Goal: Task Accomplishment & Management: Complete application form

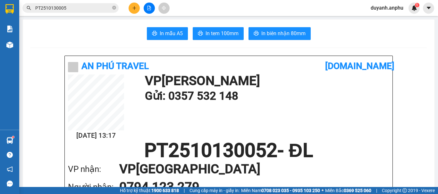
click at [391, 7] on span "duyanh.anphu" at bounding box center [386, 8] width 43 height 8
click at [386, 18] on span "Đăng xuất" at bounding box center [389, 19] width 29 height 7
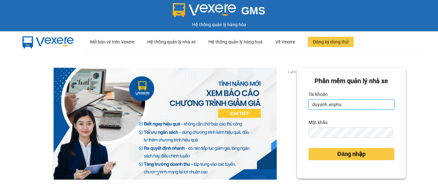
click at [347, 100] on input "duyanh.anphu" at bounding box center [351, 105] width 86 height 10
click at [343, 106] on input "duyanh.anphu" at bounding box center [351, 105] width 86 height 10
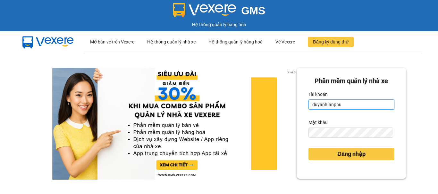
type input "hieu.anphu"
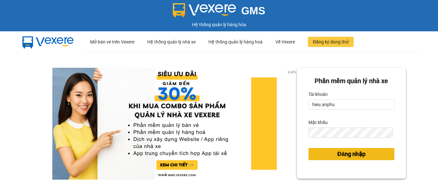
click at [359, 155] on span "Đăng nhập" at bounding box center [351, 154] width 28 height 9
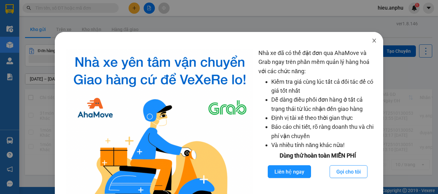
click at [372, 40] on icon "close" at bounding box center [374, 41] width 4 height 4
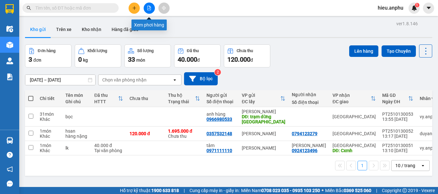
click at [147, 6] on icon "file-add" at bounding box center [149, 8] width 4 height 4
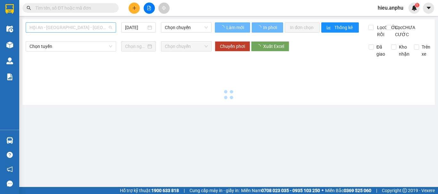
click at [100, 29] on span "Hội An - [GEOGRAPHIC_DATA] - [GEOGRAPHIC_DATA]" at bounding box center [70, 28] width 83 height 10
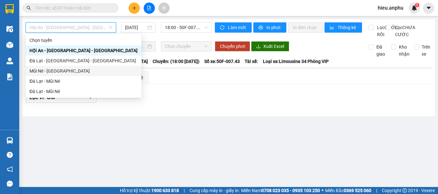
click at [45, 70] on div "Mũi Né - [GEOGRAPHIC_DATA]" at bounding box center [83, 71] width 108 height 7
type input "[DATE]"
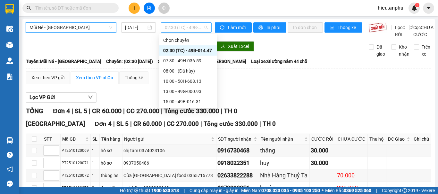
click at [201, 28] on span "02:30 (TC) - 49B-014.47" at bounding box center [186, 28] width 43 height 10
click at [184, 64] on div "07:30 - 49H-036.59" at bounding box center [188, 60] width 50 height 7
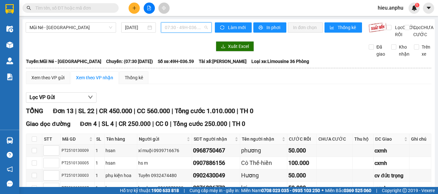
click at [174, 26] on span "07:30 - 49H-036.59" at bounding box center [186, 28] width 43 height 10
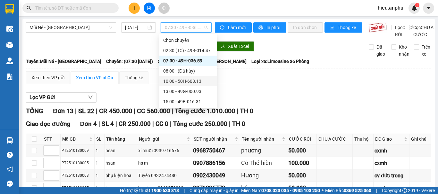
click at [186, 80] on div "10:00 - 50H-608.13" at bounding box center [188, 81] width 50 height 7
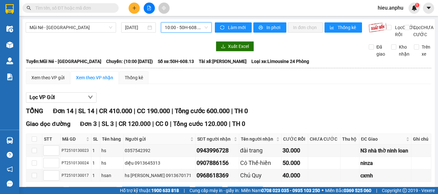
click at [177, 28] on span "10:00 - 50H-608.13" at bounding box center [186, 28] width 43 height 10
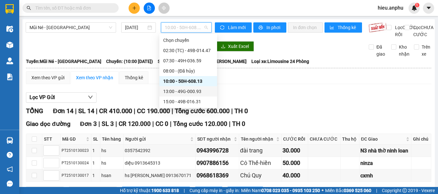
click at [188, 93] on div "13:00 - 49G-000.93" at bounding box center [188, 91] width 50 height 7
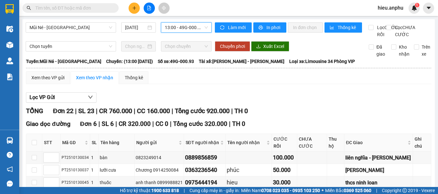
scroll to position [96, 0]
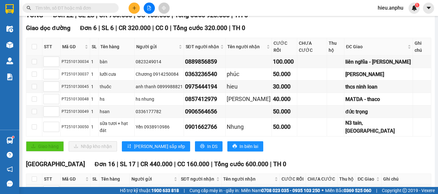
click at [56, 6] on input "text" at bounding box center [73, 7] width 76 height 7
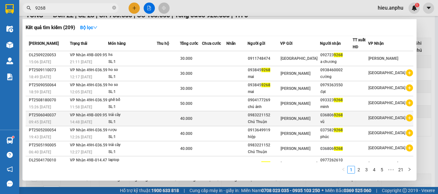
scroll to position [39, 0]
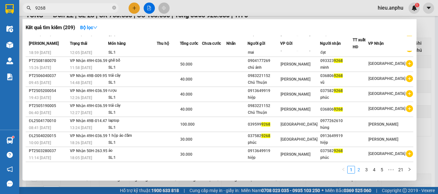
type input "9268"
click at [362, 172] on link "2" at bounding box center [358, 170] width 7 height 7
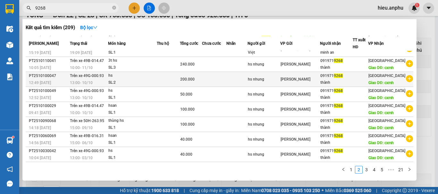
click at [406, 82] on icon "plus-circle" at bounding box center [409, 78] width 7 height 7
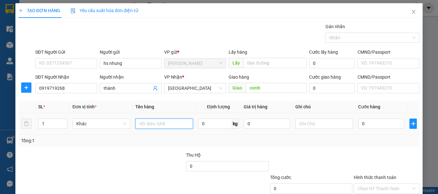
click at [145, 123] on input "text" at bounding box center [164, 124] width 58 height 10
type input "hs"
click at [380, 127] on input "0" at bounding box center [381, 124] width 46 height 10
type input "4"
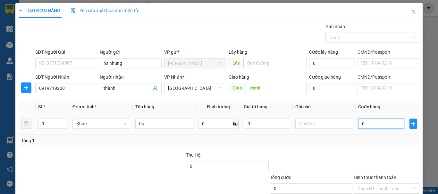
type input "4"
type input "40"
type input "400"
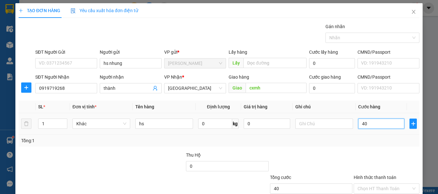
type input "400"
type input "40"
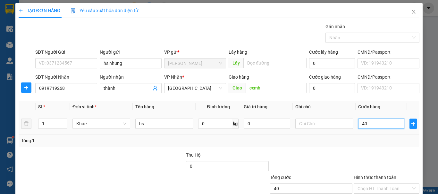
type input "4"
type input "0"
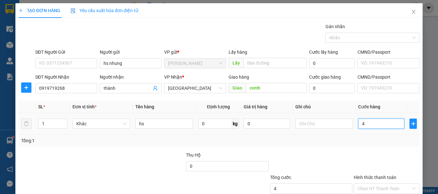
type input "0"
click at [355, 122] on td "0" at bounding box center [380, 123] width 51 height 21
click at [358, 123] on input "0" at bounding box center [381, 124] width 46 height 10
type input "1"
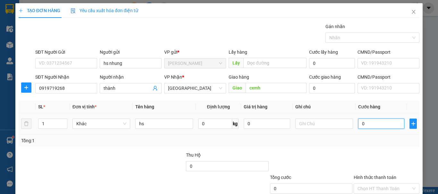
type input "1"
type input "10"
type input "100"
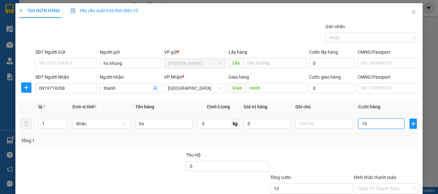
type input "100"
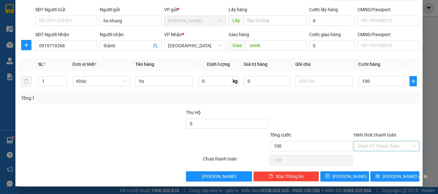
type input "100.000"
click at [375, 145] on input "Hình thức thanh toán" at bounding box center [383, 147] width 53 height 10
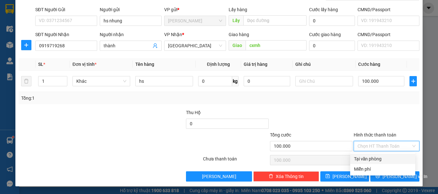
click at [375, 157] on div "Tại văn phòng" at bounding box center [382, 159] width 57 height 7
type input "0"
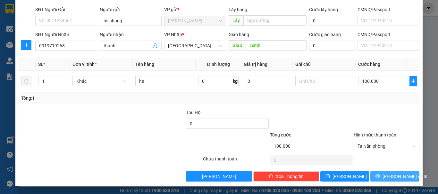
click at [382, 173] on button "[PERSON_NAME] và In" at bounding box center [394, 177] width 49 height 10
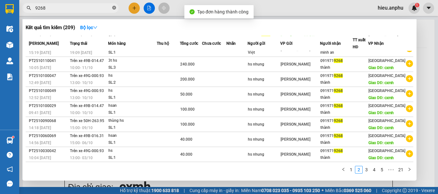
click at [114, 8] on icon "close-circle" at bounding box center [114, 8] width 4 height 4
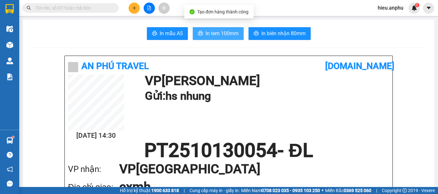
click at [211, 33] on span "In tem 100mm" at bounding box center [221, 33] width 33 height 8
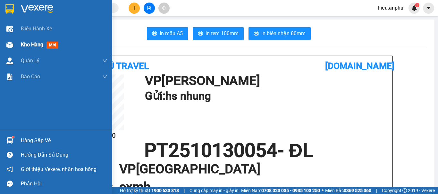
click at [19, 44] on div "Kho hàng mới" at bounding box center [56, 45] width 112 height 16
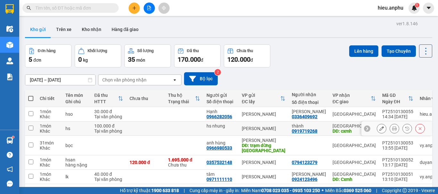
scroll to position [29, 0]
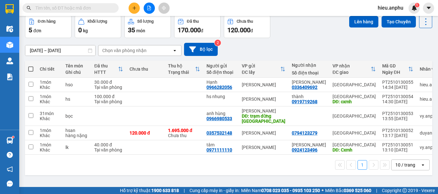
click at [69, 8] on input "text" at bounding box center [73, 7] width 76 height 7
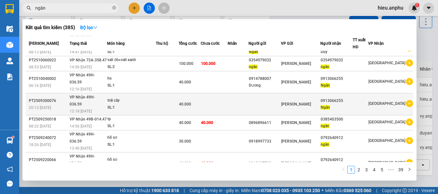
scroll to position [45, 0]
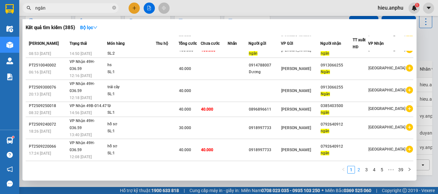
type input "ngân"
click at [357, 171] on link "2" at bounding box center [358, 170] width 7 height 7
click at [367, 172] on link "3" at bounding box center [366, 170] width 7 height 7
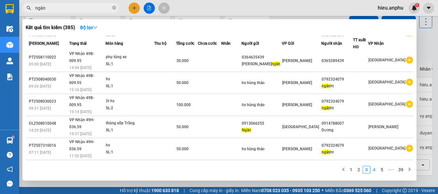
scroll to position [39, 0]
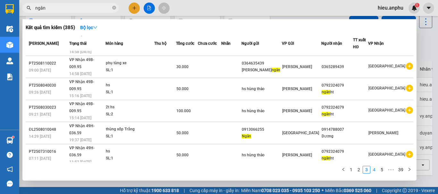
click at [373, 172] on link "4" at bounding box center [373, 170] width 7 height 7
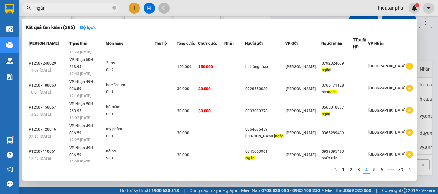
scroll to position [45, 0]
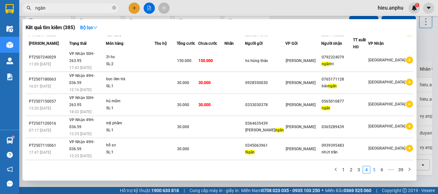
click at [373, 172] on link "5" at bounding box center [373, 170] width 7 height 7
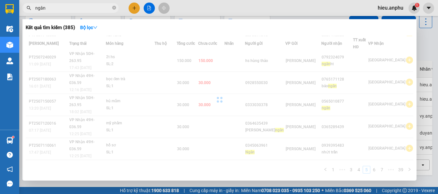
scroll to position [39, 0]
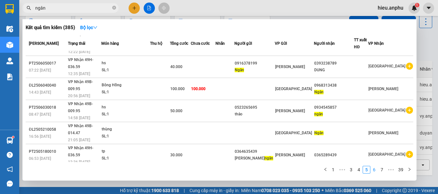
click at [373, 172] on link "6" at bounding box center [373, 170] width 7 height 7
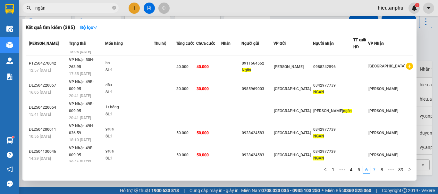
click at [373, 172] on link "7" at bounding box center [373, 170] width 7 height 7
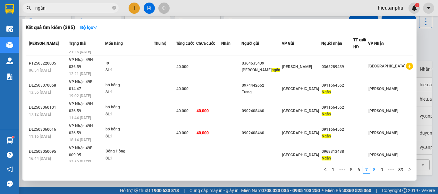
click at [372, 168] on link "8" at bounding box center [373, 170] width 7 height 7
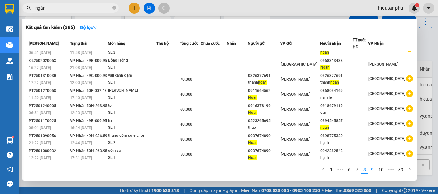
click at [372, 166] on li "9" at bounding box center [372, 170] width 8 height 8
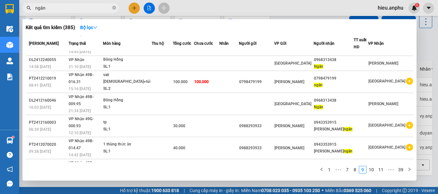
click at [373, 166] on ul "1 ••• 7 8 9 10 11 ••• 39" at bounding box center [364, 170] width 95 height 8
click at [373, 168] on link "10" at bounding box center [370, 170] width 9 height 7
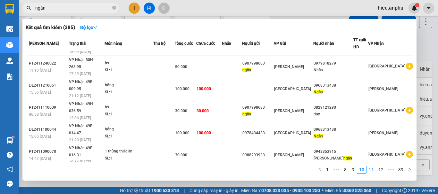
click at [373, 168] on link "11" at bounding box center [370, 170] width 9 height 7
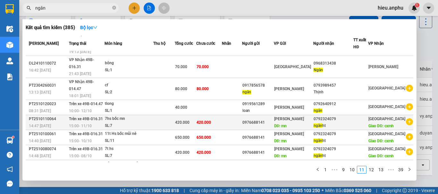
click at [406, 119] on icon "plus-circle" at bounding box center [409, 122] width 7 height 7
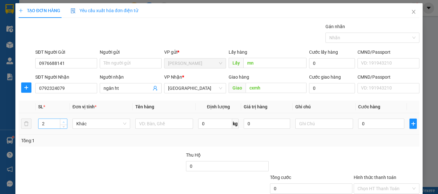
click at [63, 121] on span "up" at bounding box center [64, 122] width 4 height 4
type input "3"
click at [63, 121] on span "up" at bounding box center [64, 122] width 4 height 4
click at [172, 124] on input "text" at bounding box center [164, 124] width 58 height 10
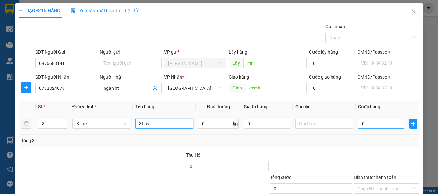
type input "3t hs"
click at [373, 127] on input "0" at bounding box center [381, 124] width 46 height 10
type input "1"
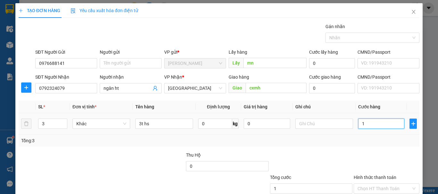
type input "18"
type input "180"
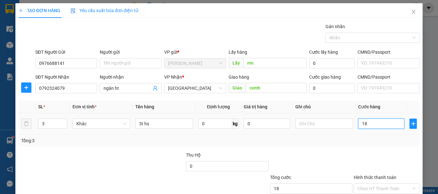
type input "180"
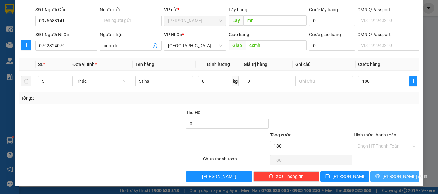
type input "180.000"
click at [403, 175] on button "[PERSON_NAME] và In" at bounding box center [394, 177] width 49 height 10
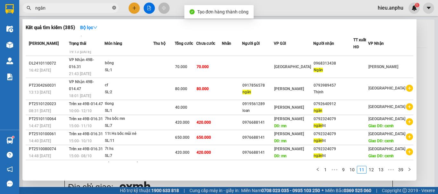
click at [112, 7] on icon "close-circle" at bounding box center [114, 8] width 4 height 4
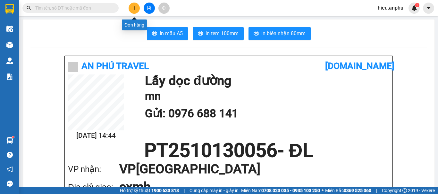
click at [137, 9] on button at bounding box center [133, 8] width 11 height 11
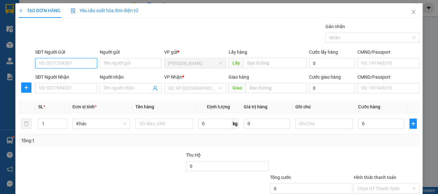
paste input "0947.047.125"
click at [58, 62] on input "0947.047.125" at bounding box center [66, 63] width 62 height 10
click at [50, 64] on input "0947.047125" at bounding box center [66, 63] width 62 height 10
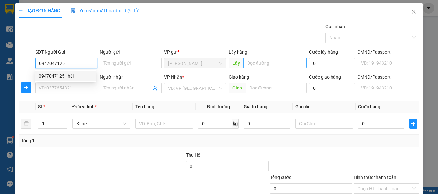
type input "0947047125"
click at [258, 66] on input "text" at bounding box center [274, 63] width 63 height 10
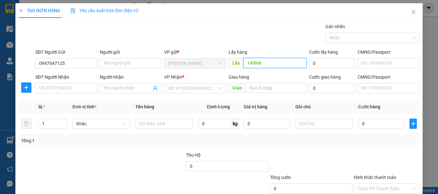
click at [252, 63] on input "140htk" at bounding box center [274, 63] width 63 height 10
type input "140 htk"
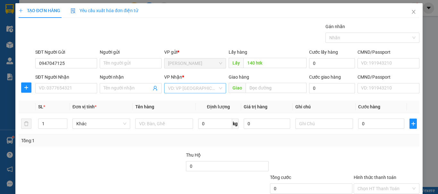
click at [213, 88] on input "search" at bounding box center [193, 89] width 50 height 10
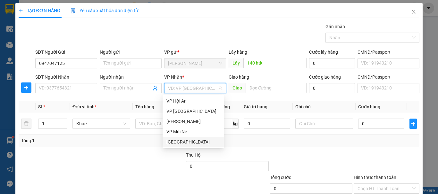
click at [174, 144] on div "[GEOGRAPHIC_DATA]" at bounding box center [192, 142] width 53 height 7
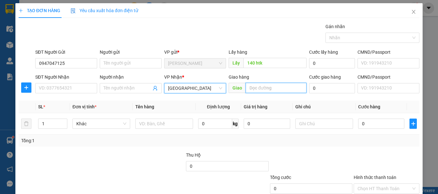
click at [256, 87] on input "text" at bounding box center [275, 88] width 61 height 10
type input "N3 tân hội"
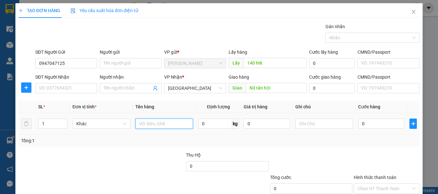
click at [138, 124] on input "text" at bounding box center [164, 124] width 58 height 10
type input "hs"
click at [369, 128] on input "0" at bounding box center [381, 124] width 46 height 10
type input "5"
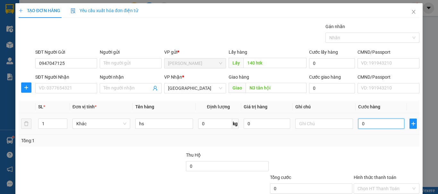
type input "5"
type input "50"
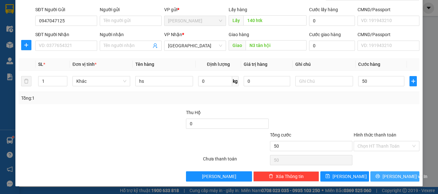
type input "50.000"
click at [380, 177] on icon "printer" at bounding box center [377, 176] width 4 height 4
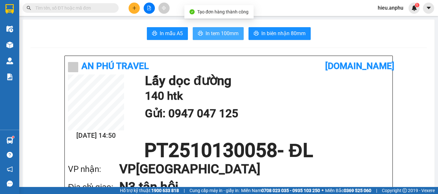
click at [220, 31] on span "In tem 100mm" at bounding box center [221, 33] width 33 height 8
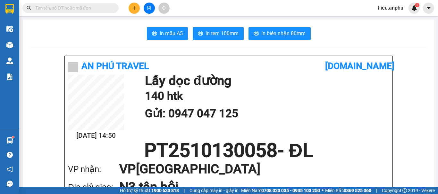
click at [64, 8] on input "text" at bounding box center [73, 7] width 76 height 7
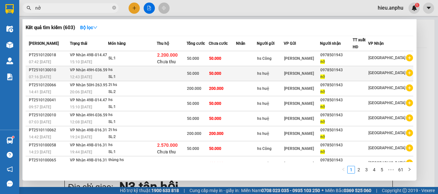
type input "nở"
click at [406, 73] on icon "plus-circle" at bounding box center [409, 73] width 7 height 7
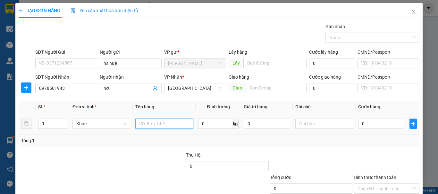
click at [163, 122] on input "text" at bounding box center [164, 124] width 58 height 10
type input "hs"
click at [364, 125] on input "0" at bounding box center [381, 124] width 46 height 10
type input "5"
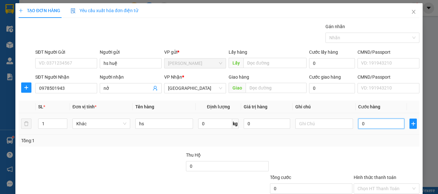
type input "5"
type input "50"
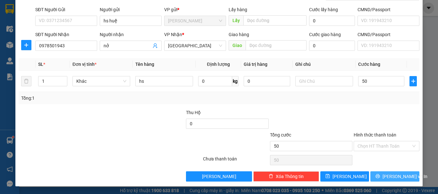
type input "50.000"
click at [371, 173] on button "[PERSON_NAME] và In" at bounding box center [394, 177] width 49 height 10
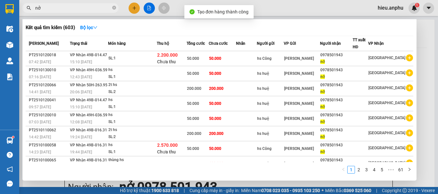
click at [153, 8] on div at bounding box center [219, 97] width 438 height 194
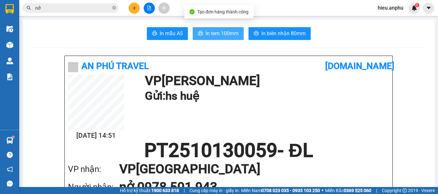
click at [211, 30] on span "In tem 100mm" at bounding box center [221, 33] width 33 height 8
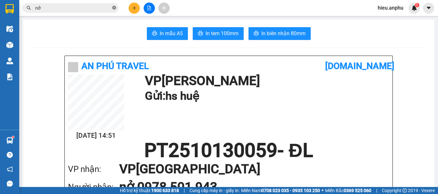
click at [115, 8] on icon "close-circle" at bounding box center [114, 8] width 4 height 4
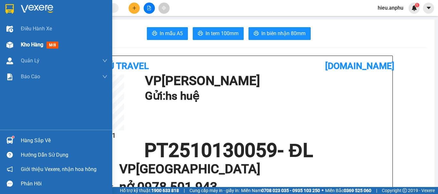
click at [28, 44] on span "Kho hàng" at bounding box center [32, 45] width 22 height 6
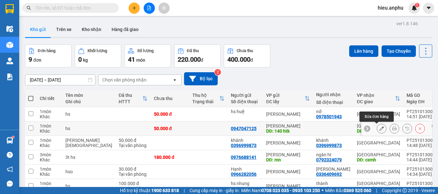
click at [379, 128] on icon at bounding box center [381, 129] width 4 height 4
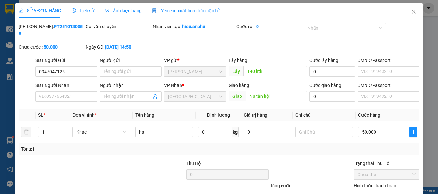
type input "0947047125"
type input "140 htk"
type input "N3 tân hội"
type input "50.000"
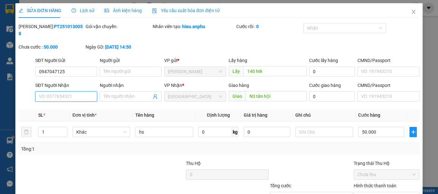
click at [85, 92] on input "SĐT Người Nhận" at bounding box center [66, 97] width 62 height 10
type input "0373885391"
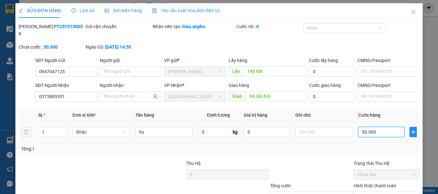
click at [388, 127] on input "50.000" at bounding box center [381, 132] width 46 height 10
type input "8"
type input "80"
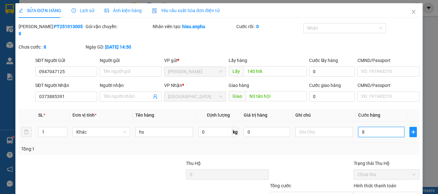
type input "80"
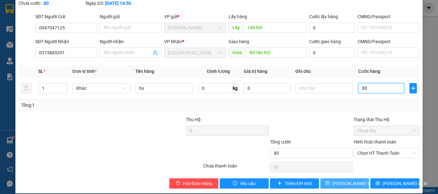
type input "80"
type input "80.000"
click at [354, 180] on span "[PERSON_NAME] thay đổi" at bounding box center [357, 183] width 51 height 7
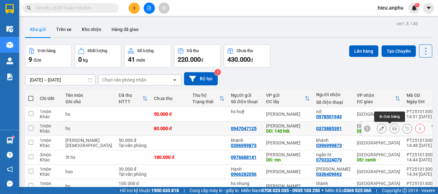
click at [392, 128] on icon at bounding box center [394, 129] width 4 height 4
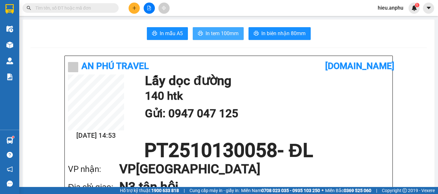
click at [228, 32] on span "In tem 100mm" at bounding box center [221, 33] width 33 height 8
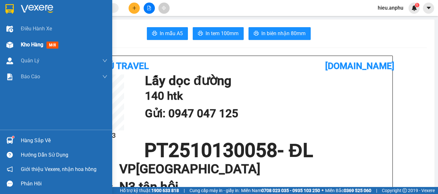
click at [41, 44] on span "Kho hàng" at bounding box center [32, 45] width 22 height 6
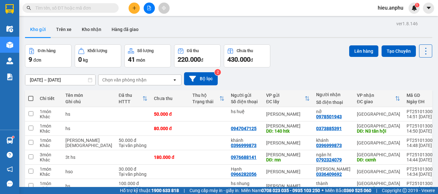
click at [31, 97] on span at bounding box center [30, 98] width 5 height 5
click at [31, 95] on input "checkbox" at bounding box center [31, 95] width 0 height 0
checkbox input "true"
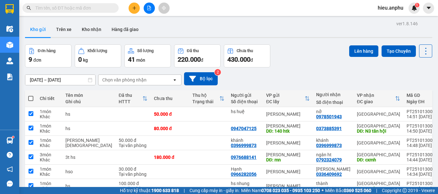
checkbox input "true"
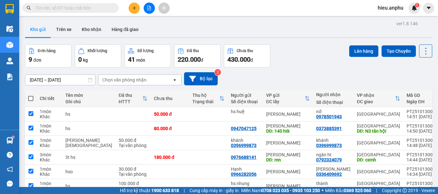
checkbox input "true"
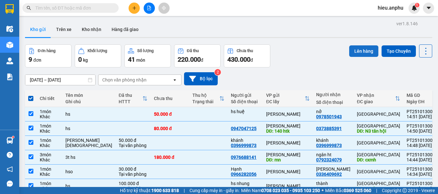
click at [359, 52] on button "Lên hàng" at bounding box center [363, 51] width 29 height 12
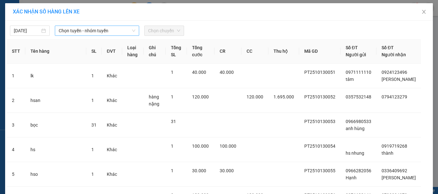
click at [109, 30] on span "Chọn tuyến - nhóm tuyến" at bounding box center [97, 31] width 77 height 10
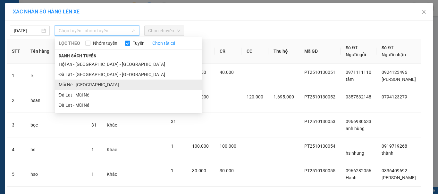
click at [77, 86] on li "Mũi Né - [GEOGRAPHIC_DATA]" at bounding box center [128, 85] width 147 height 10
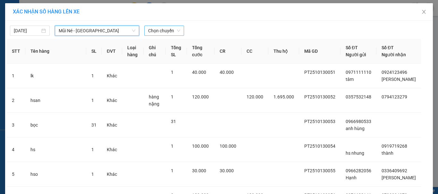
click at [172, 27] on span "Chọn chuyến" at bounding box center [164, 31] width 32 height 10
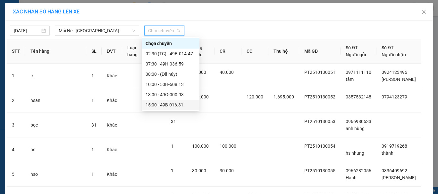
click at [162, 107] on div "15:00 - 49B-016.31" at bounding box center [170, 105] width 50 height 7
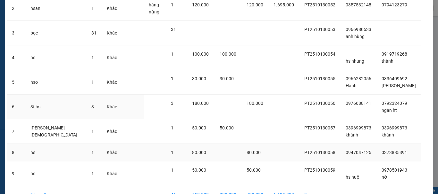
scroll to position [128, 0]
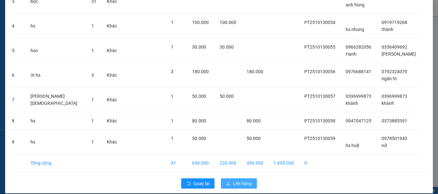
click at [238, 180] on span "Lên hàng" at bounding box center [242, 183] width 19 height 7
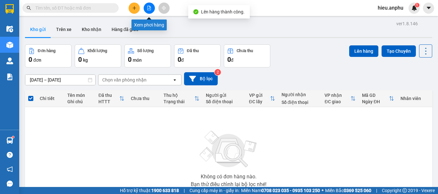
click at [151, 9] on icon "file-add" at bounding box center [149, 8] width 4 height 4
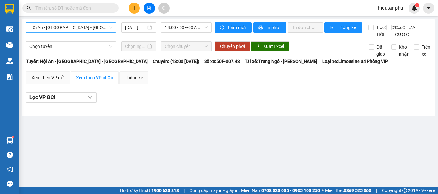
click at [97, 27] on span "Hội An - [GEOGRAPHIC_DATA] - [GEOGRAPHIC_DATA]" at bounding box center [70, 28] width 83 height 10
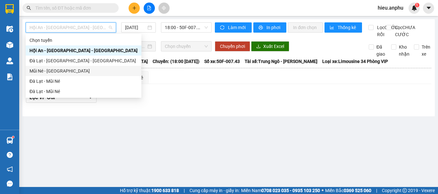
click at [53, 71] on div "Mũi Né - [GEOGRAPHIC_DATA]" at bounding box center [83, 71] width 108 height 7
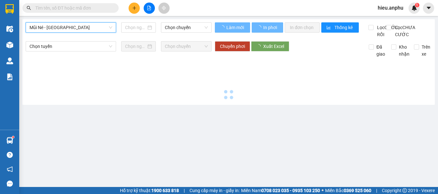
type input "[DATE]"
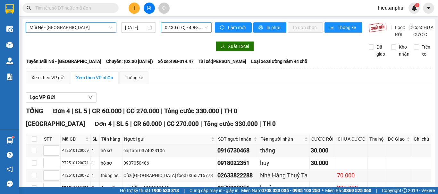
click at [180, 27] on span "02:30 (TC) - 49B-014.47" at bounding box center [186, 28] width 43 height 10
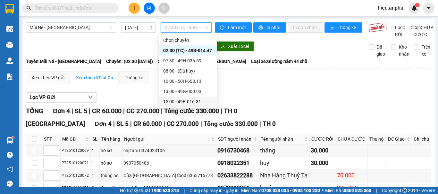
click at [190, 102] on div "15:00 - 49B-016.31" at bounding box center [188, 101] width 50 height 7
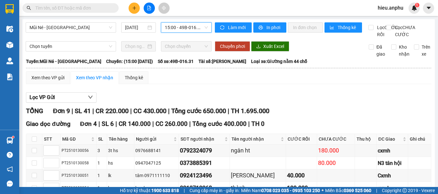
scroll to position [64, 0]
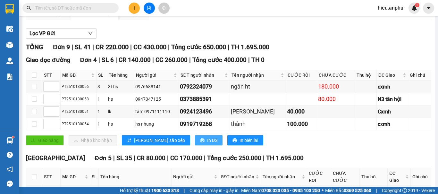
click at [207, 144] on span "In DS" at bounding box center [212, 140] width 10 height 7
click at [59, 17] on div "Xem theo VP gửi" at bounding box center [47, 13] width 33 height 7
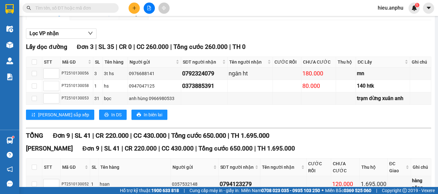
click at [97, 17] on div "Xem theo VP nhận" at bounding box center [94, 13] width 37 height 7
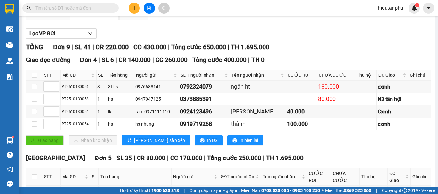
click at [51, 17] on div "Xem theo VP gửi" at bounding box center [47, 13] width 33 height 7
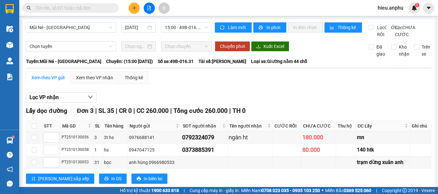
click at [97, 9] on input "text" at bounding box center [73, 7] width 76 height 7
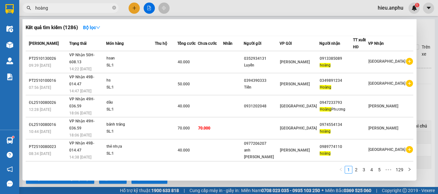
scroll to position [39, 0]
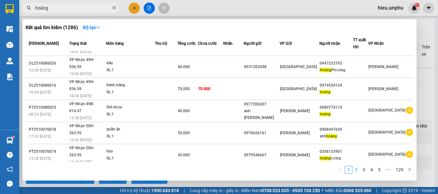
type input "hoàng"
click at [354, 171] on link "2" at bounding box center [355, 170] width 7 height 7
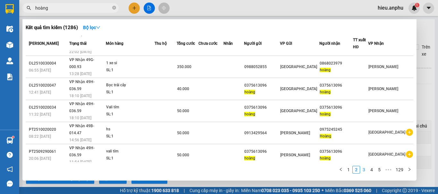
click at [365, 171] on link "3" at bounding box center [363, 170] width 7 height 7
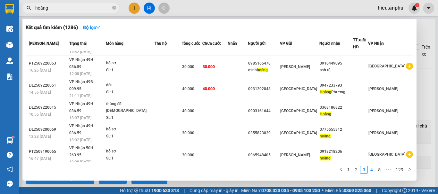
click at [371, 171] on link "4" at bounding box center [371, 170] width 7 height 7
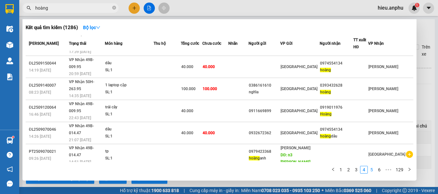
click at [373, 171] on link "5" at bounding box center [371, 170] width 7 height 7
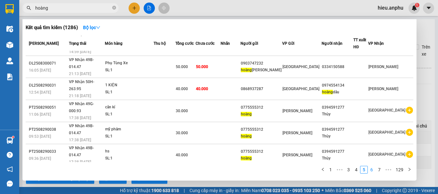
click at [373, 171] on link "6" at bounding box center [371, 170] width 7 height 7
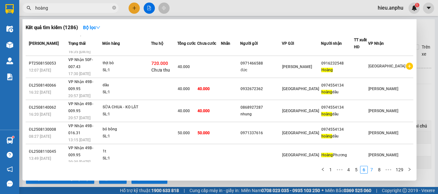
click at [373, 171] on link "7" at bounding box center [371, 170] width 7 height 7
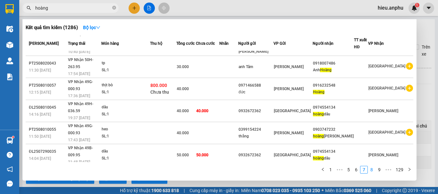
click at [373, 171] on link "8" at bounding box center [371, 170] width 7 height 7
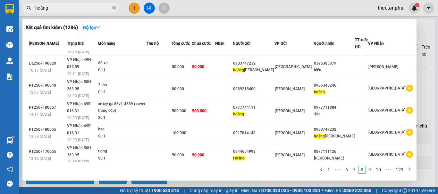
click at [373, 171] on link "9" at bounding box center [369, 170] width 7 height 7
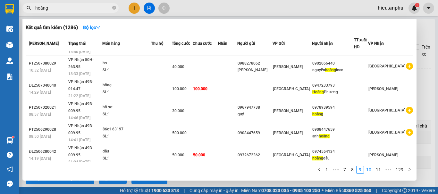
click at [373, 171] on link "10" at bounding box center [368, 170] width 9 height 7
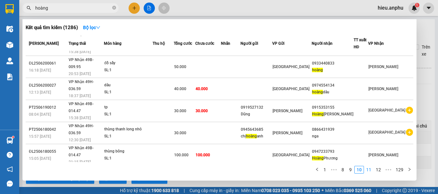
click at [373, 171] on link "11" at bounding box center [368, 170] width 9 height 7
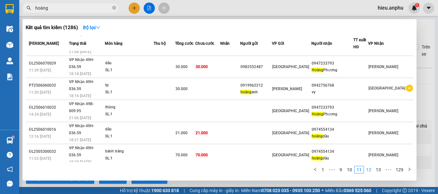
click at [373, 171] on link "12" at bounding box center [368, 170] width 9 height 7
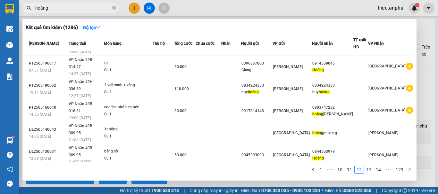
click at [373, 171] on link "13" at bounding box center [368, 170] width 9 height 7
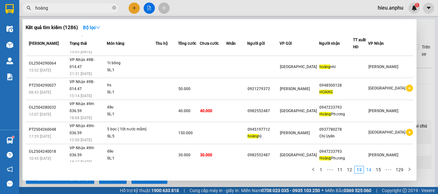
click at [373, 171] on link "14" at bounding box center [368, 170] width 9 height 7
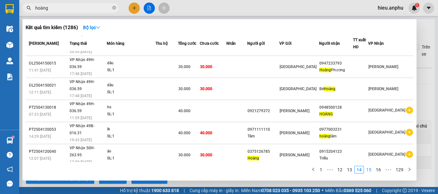
click at [373, 171] on link "15" at bounding box center [368, 170] width 9 height 7
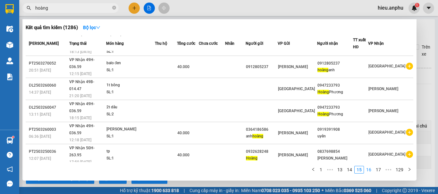
click at [373, 169] on link "16" at bounding box center [368, 170] width 9 height 7
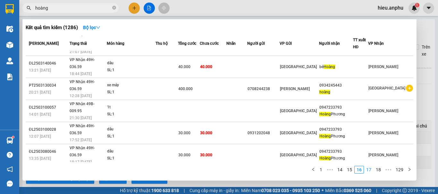
click at [368, 173] on link "17" at bounding box center [368, 170] width 9 height 7
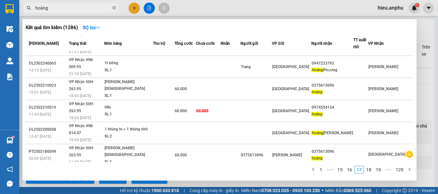
click at [368, 172] on link "18" at bounding box center [368, 170] width 9 height 7
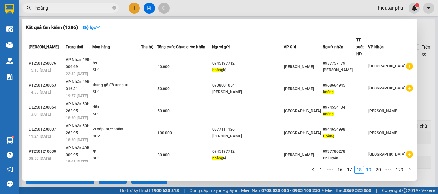
click at [370, 170] on link "19" at bounding box center [368, 170] width 9 height 7
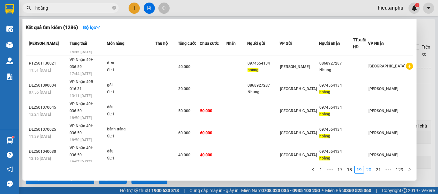
click at [371, 168] on link "20" at bounding box center [368, 170] width 9 height 7
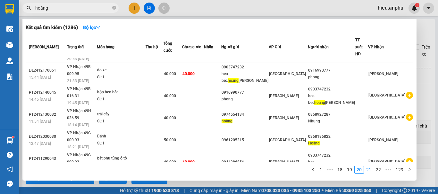
click at [372, 168] on link "21" at bounding box center [368, 170] width 9 height 7
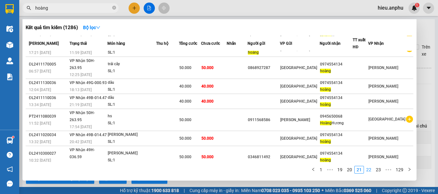
click at [372, 168] on link "22" at bounding box center [368, 170] width 9 height 7
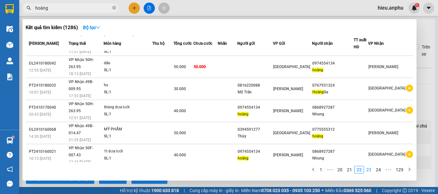
click at [373, 168] on link "23" at bounding box center [368, 170] width 9 height 7
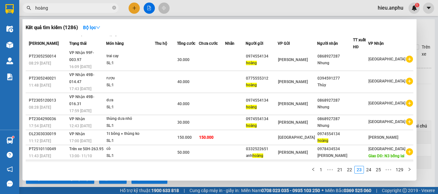
click at [406, 164] on icon "plus-circle" at bounding box center [409, 167] width 7 height 7
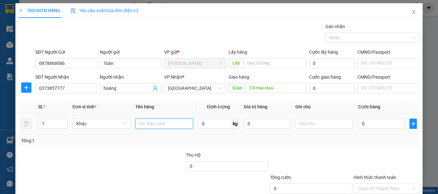
click at [166, 124] on input "text" at bounding box center [164, 124] width 58 height 10
type input "lk"
click at [373, 124] on input "0" at bounding box center [381, 124] width 46 height 10
type input "4"
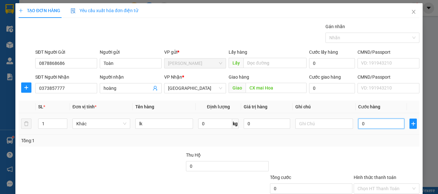
type input "4"
type input "40"
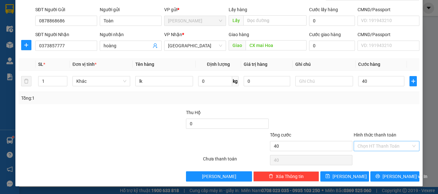
click at [378, 145] on input "Hình thức thanh toán" at bounding box center [383, 147] width 53 height 10
type input "40.000"
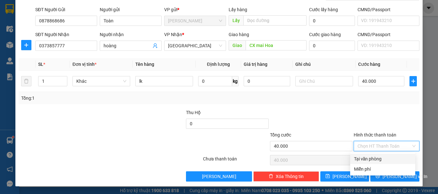
click at [378, 157] on div "Tại văn phòng" at bounding box center [382, 159] width 57 height 7
type input "0"
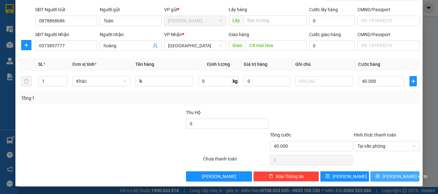
click at [378, 176] on icon "printer" at bounding box center [377, 176] width 4 height 4
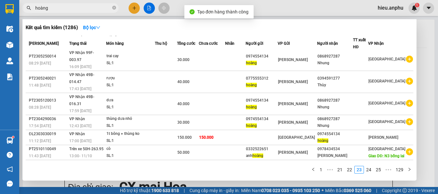
click at [148, 5] on div at bounding box center [219, 97] width 438 height 194
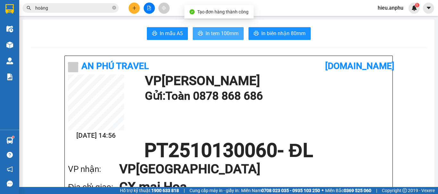
click at [210, 32] on span "In tem 100mm" at bounding box center [221, 33] width 33 height 8
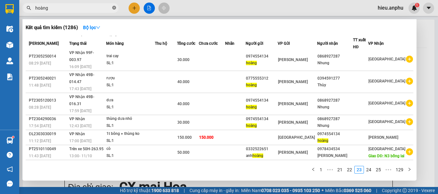
click at [115, 7] on icon "close-circle" at bounding box center [114, 8] width 4 height 4
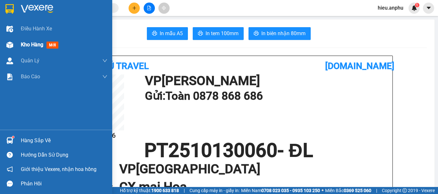
click at [31, 45] on span "Kho hàng" at bounding box center [32, 45] width 22 height 6
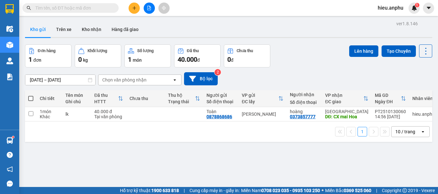
click at [31, 97] on span at bounding box center [30, 98] width 5 height 5
click at [31, 95] on input "checkbox" at bounding box center [31, 95] width 0 height 0
checkbox input "true"
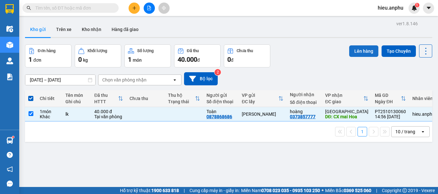
click at [357, 48] on button "Lên hàng" at bounding box center [363, 51] width 29 height 12
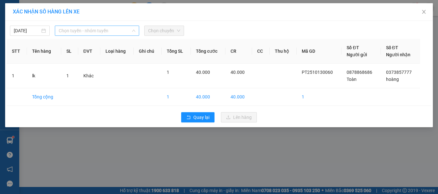
click at [98, 32] on span "Chọn tuyến - nhóm tuyến" at bounding box center [97, 31] width 77 height 10
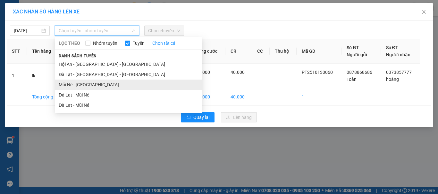
click at [72, 85] on li "Mũi Né - [GEOGRAPHIC_DATA]" at bounding box center [128, 85] width 147 height 10
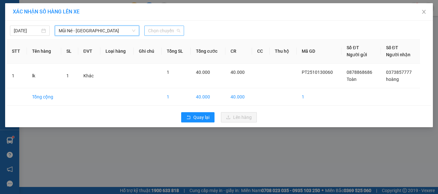
click at [162, 27] on span "Chọn chuyến" at bounding box center [164, 31] width 32 height 10
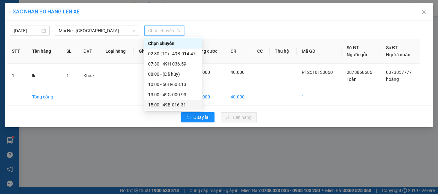
click at [165, 108] on div "15:00 - 49B-016.31" at bounding box center [173, 105] width 50 height 7
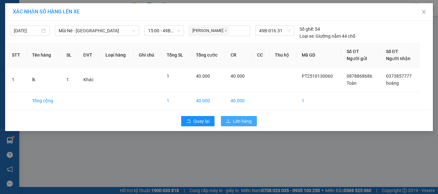
click at [232, 121] on button "Lên hàng" at bounding box center [239, 121] width 36 height 10
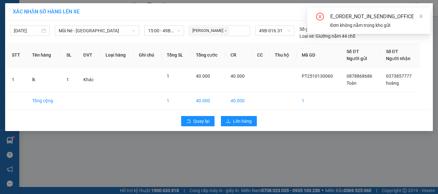
drag, startPoint x: 420, startPoint y: 16, endPoint x: 413, endPoint y: 29, distance: 15.5
click at [419, 16] on icon "close" at bounding box center [420, 16] width 4 height 4
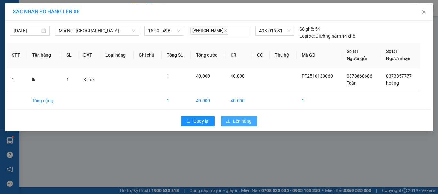
click at [243, 124] on span "Lên hàng" at bounding box center [242, 121] width 19 height 7
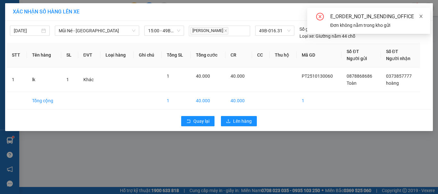
click at [420, 18] on icon "close" at bounding box center [420, 16] width 4 height 4
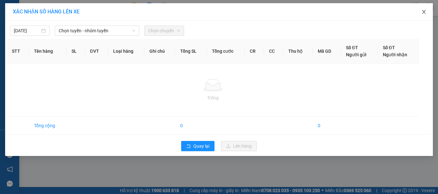
click at [426, 12] on icon "close" at bounding box center [423, 11] width 5 height 5
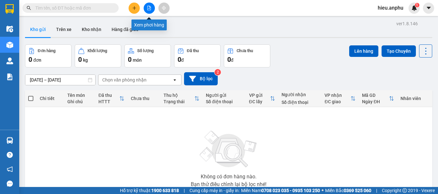
click at [150, 7] on icon "file-add" at bounding box center [149, 8] width 4 height 4
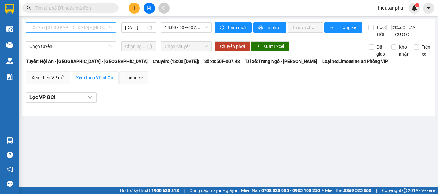
click at [105, 28] on span "Hội An - [GEOGRAPHIC_DATA] - [GEOGRAPHIC_DATA]" at bounding box center [70, 28] width 83 height 10
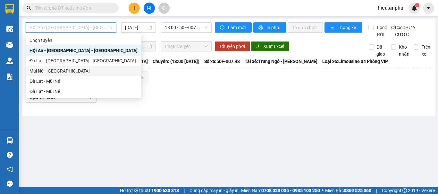
click at [37, 70] on div "Mũi Né - [GEOGRAPHIC_DATA]" at bounding box center [83, 71] width 108 height 7
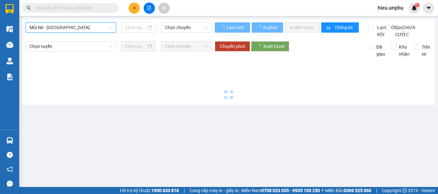
type input "[DATE]"
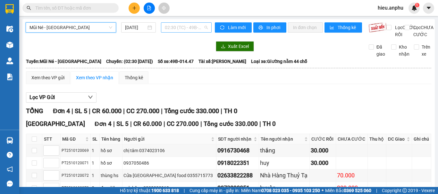
click at [186, 30] on span "02:30 (TC) - 49B-014.47" at bounding box center [186, 28] width 43 height 10
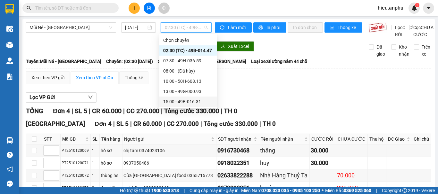
click at [178, 99] on div "15:00 - 49B-016.31" at bounding box center [188, 101] width 50 height 7
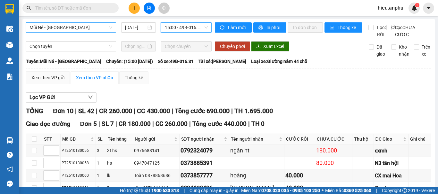
click at [82, 26] on span "Mũi Né - [GEOGRAPHIC_DATA]" at bounding box center [70, 28] width 83 height 10
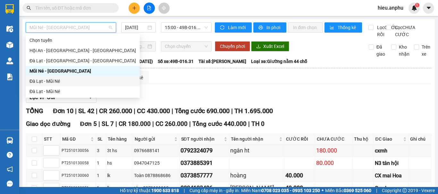
click at [41, 79] on div "Đà Lạt - Mũi Né" at bounding box center [82, 81] width 106 height 7
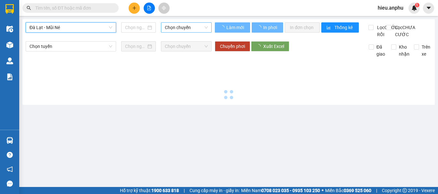
click at [168, 29] on span "Chọn chuyến" at bounding box center [186, 28] width 43 height 10
type input "[DATE]"
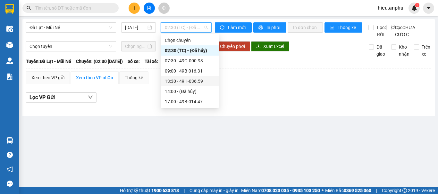
click at [179, 81] on div "13:30 - 49H-036.59" at bounding box center [190, 81] width 50 height 7
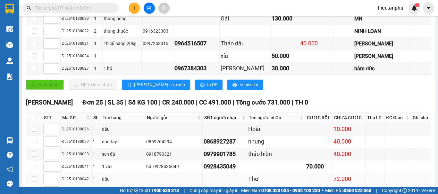
scroll to position [125, 0]
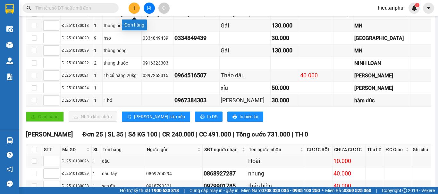
click at [136, 9] on button at bounding box center [133, 8] width 11 height 11
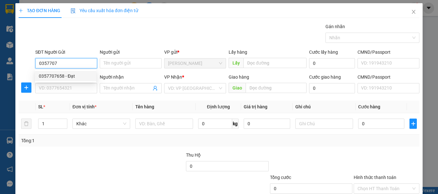
click at [59, 73] on div "0357707658 - Đạt" at bounding box center [65, 76] width 53 height 7
type input "0357707658"
type input "Đạt"
type input "0979363550"
type input "đạt"
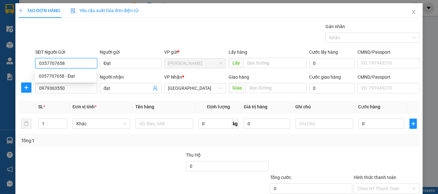
type input "30.000"
type input "0357707658"
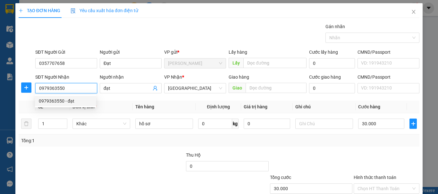
drag, startPoint x: 70, startPoint y: 89, endPoint x: 40, endPoint y: 91, distance: 30.2
click at [40, 91] on input "0979363550" at bounding box center [66, 88] width 62 height 10
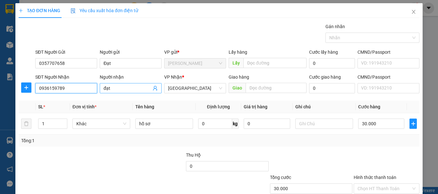
type input "0936159789"
drag, startPoint x: 116, startPoint y: 89, endPoint x: 98, endPoint y: 91, distance: 18.0
click at [98, 91] on div "Người nhận đạt đạt" at bounding box center [130, 85] width 64 height 22
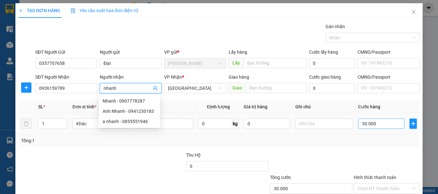
type input "nhanh"
click at [378, 125] on input "30.000" at bounding box center [381, 124] width 46 height 10
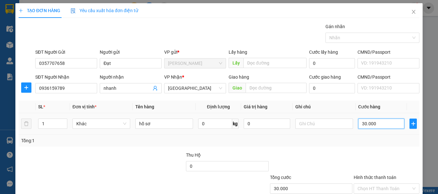
click at [378, 125] on input "30.000" at bounding box center [381, 124] width 46 height 10
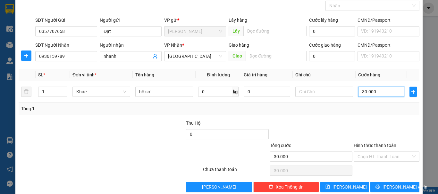
scroll to position [43, 0]
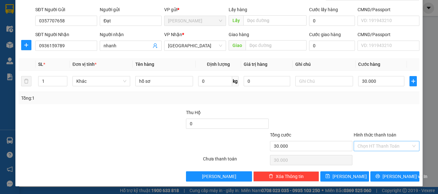
click at [372, 145] on input "Hình thức thanh toán" at bounding box center [383, 147] width 53 height 10
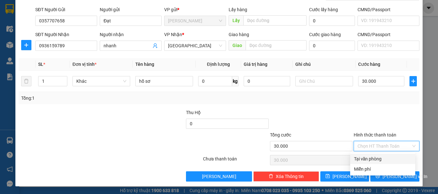
click at [373, 159] on div "Tại văn phòng" at bounding box center [382, 159] width 57 height 7
type input "0"
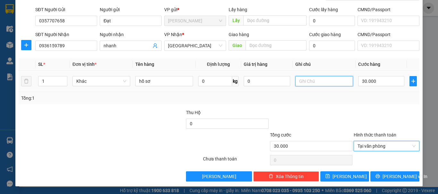
click at [317, 80] on input "text" at bounding box center [324, 81] width 58 height 10
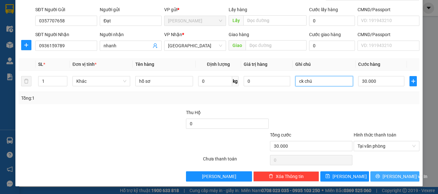
type input "ck chú"
click at [370, 177] on button "[PERSON_NAME] và In" at bounding box center [394, 177] width 49 height 10
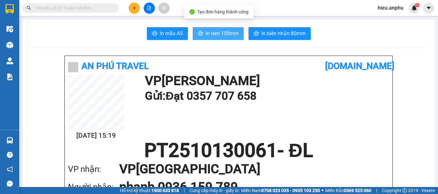
click at [210, 32] on span "In tem 100mm" at bounding box center [221, 33] width 33 height 8
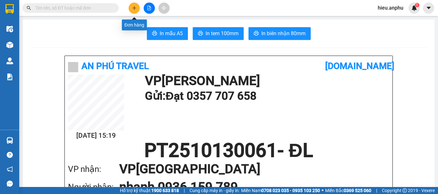
click at [134, 6] on icon "plus" at bounding box center [134, 8] width 4 height 4
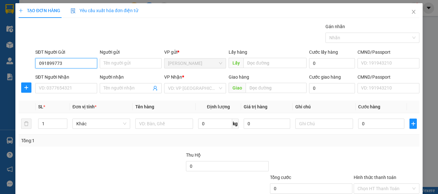
type input "0918997733"
click at [46, 77] on div "0918997733" at bounding box center [65, 76] width 53 height 7
type input "0974751810"
type input "hương"
type input "50.000"
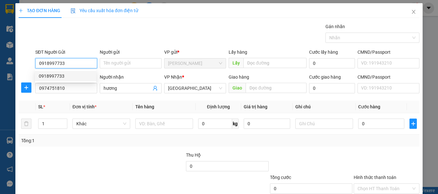
type input "50.000"
type input "0918997733"
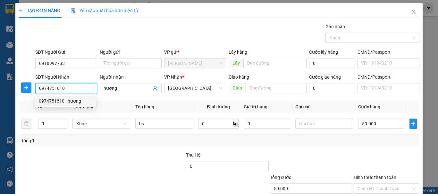
drag, startPoint x: 84, startPoint y: 86, endPoint x: 30, endPoint y: 96, distance: 55.0
click at [30, 96] on div "Transit Pickup Surcharge Ids Transit Deliver Surcharge Ids Transit Deliver Surc…" at bounding box center [219, 123] width 400 height 201
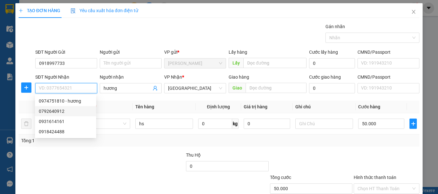
click at [60, 112] on div "0792640912" at bounding box center [65, 111] width 53 height 7
type input "0792640912"
type input "30.000"
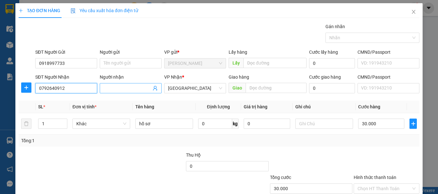
type input "0792640912"
click at [120, 87] on input "Người nhận" at bounding box center [127, 88] width 48 height 7
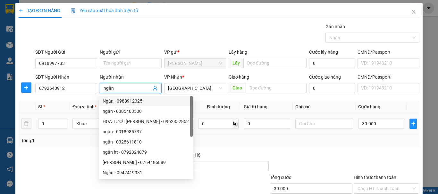
type input "ngân"
click at [184, 125] on input "hồ sơ" at bounding box center [164, 124] width 58 height 10
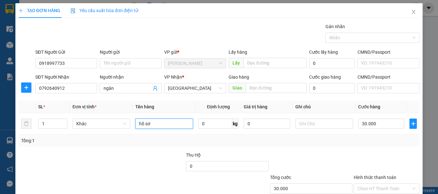
scroll to position [43, 0]
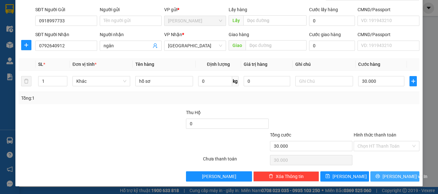
click at [376, 174] on button "[PERSON_NAME] và In" at bounding box center [394, 177] width 49 height 10
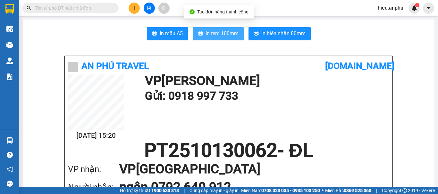
click at [223, 29] on span "In tem 100mm" at bounding box center [221, 33] width 33 height 8
